Goal: Information Seeking & Learning: Check status

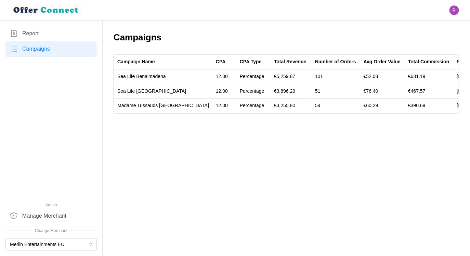
click at [48, 31] on link "Report" at bounding box center [50, 33] width 91 height 15
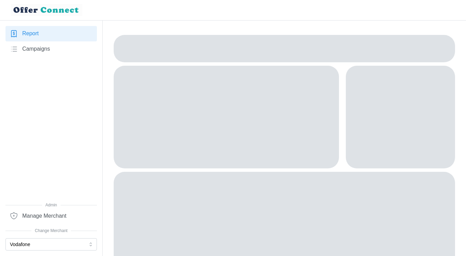
scroll to position [31, 0]
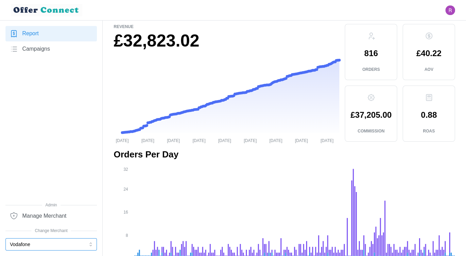
click at [25, 246] on button "Vodafone" at bounding box center [50, 244] width 91 height 12
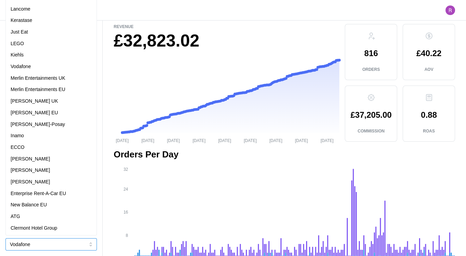
click at [65, 91] on p "Merlin Entertainments EU" at bounding box center [38, 90] width 55 height 8
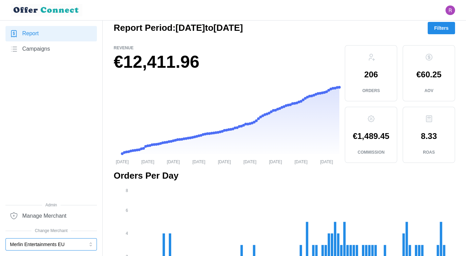
scroll to position [3, 0]
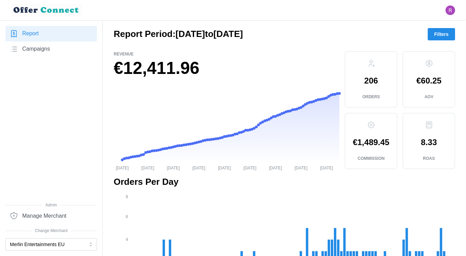
click at [369, 141] on p "€1,489.45" at bounding box center [370, 142] width 37 height 8
copy p "1,489.45"
click at [40, 49] on span "Campaigns" at bounding box center [36, 49] width 28 height 9
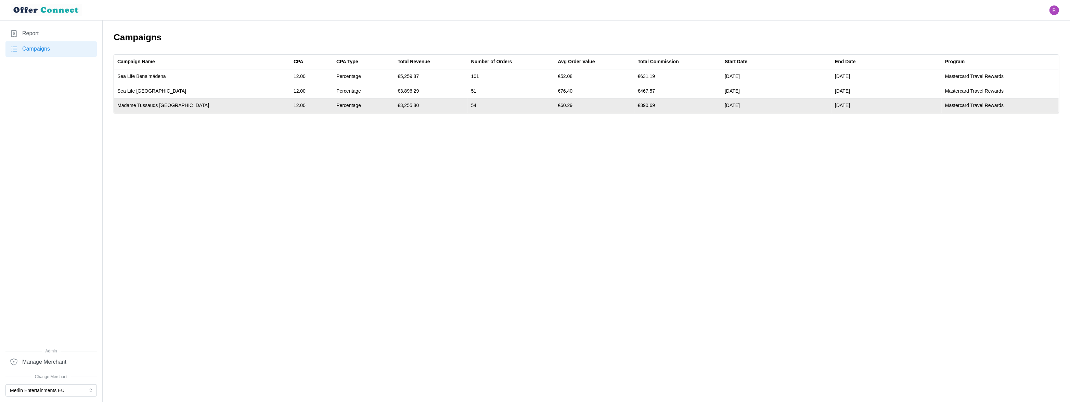
click at [290, 104] on td "12.00" at bounding box center [311, 106] width 43 height 14
